Goal: Obtain resource: Obtain resource

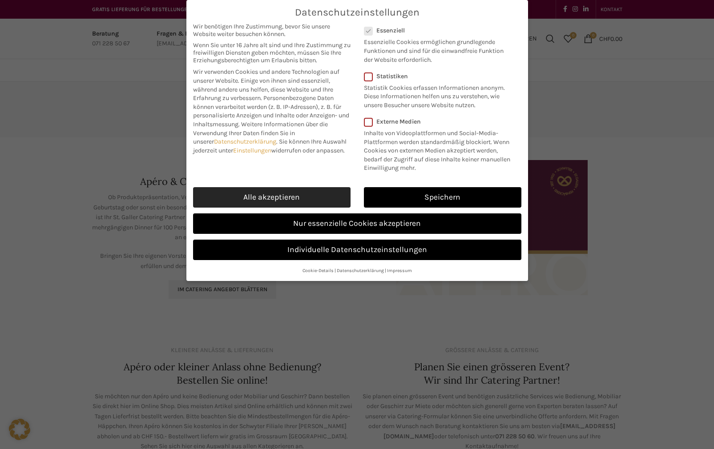
click at [304, 193] on link "Alle akzeptieren" at bounding box center [272, 197] width 158 height 20
checkbox input "true"
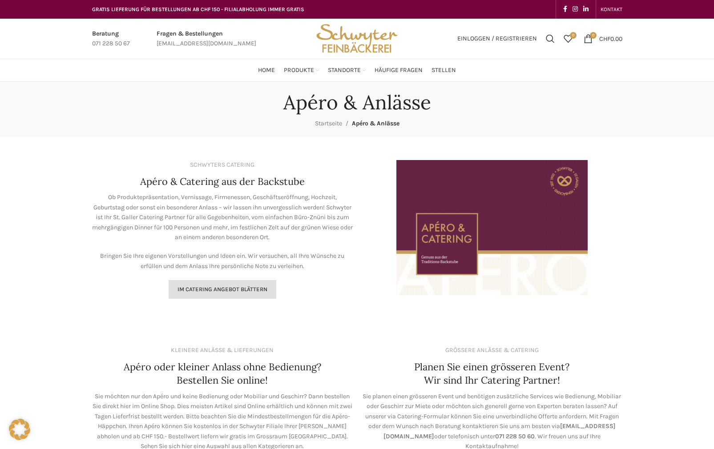
click at [254, 291] on span "Im Catering Angebot blättern" at bounding box center [223, 289] width 90 height 7
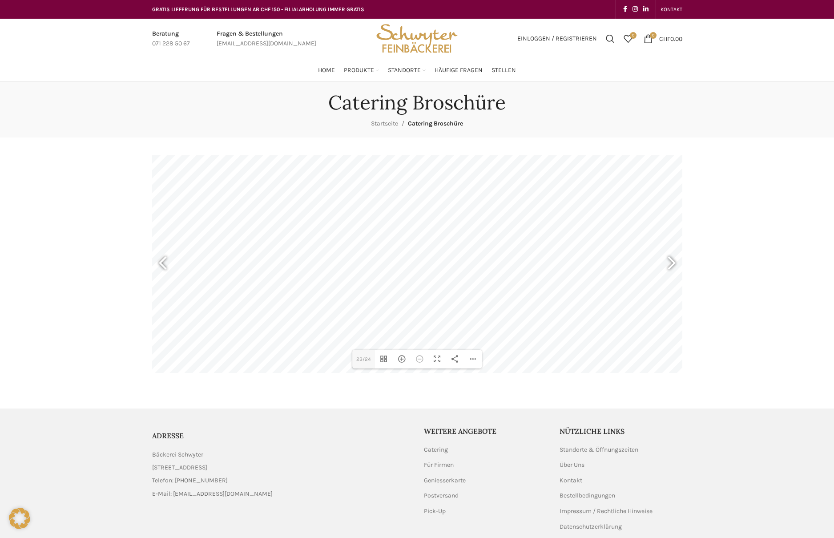
type input "24"
